Goal: Task Accomplishment & Management: Use online tool/utility

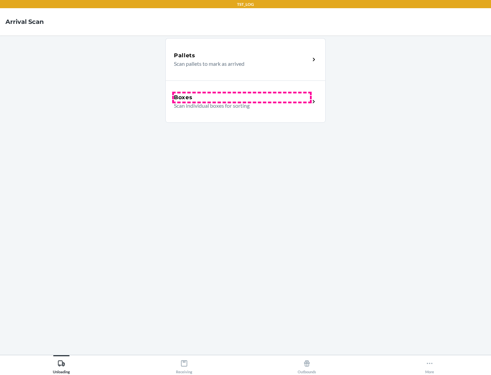
click at [242, 98] on div "Boxes" at bounding box center [242, 97] width 136 height 8
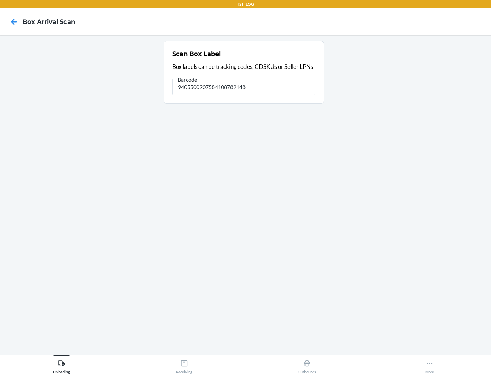
type input "9405500207584108782148"
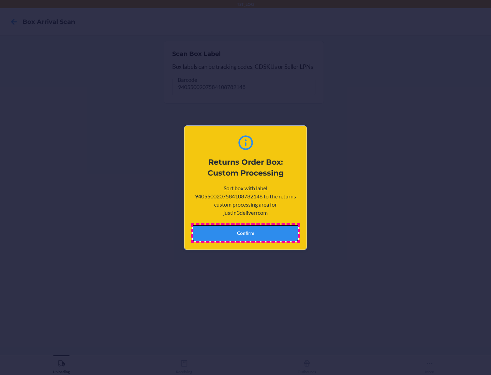
click at [246, 233] on button "Confirm" at bounding box center [246, 233] width 106 height 16
